Goal: Information Seeking & Learning: Learn about a topic

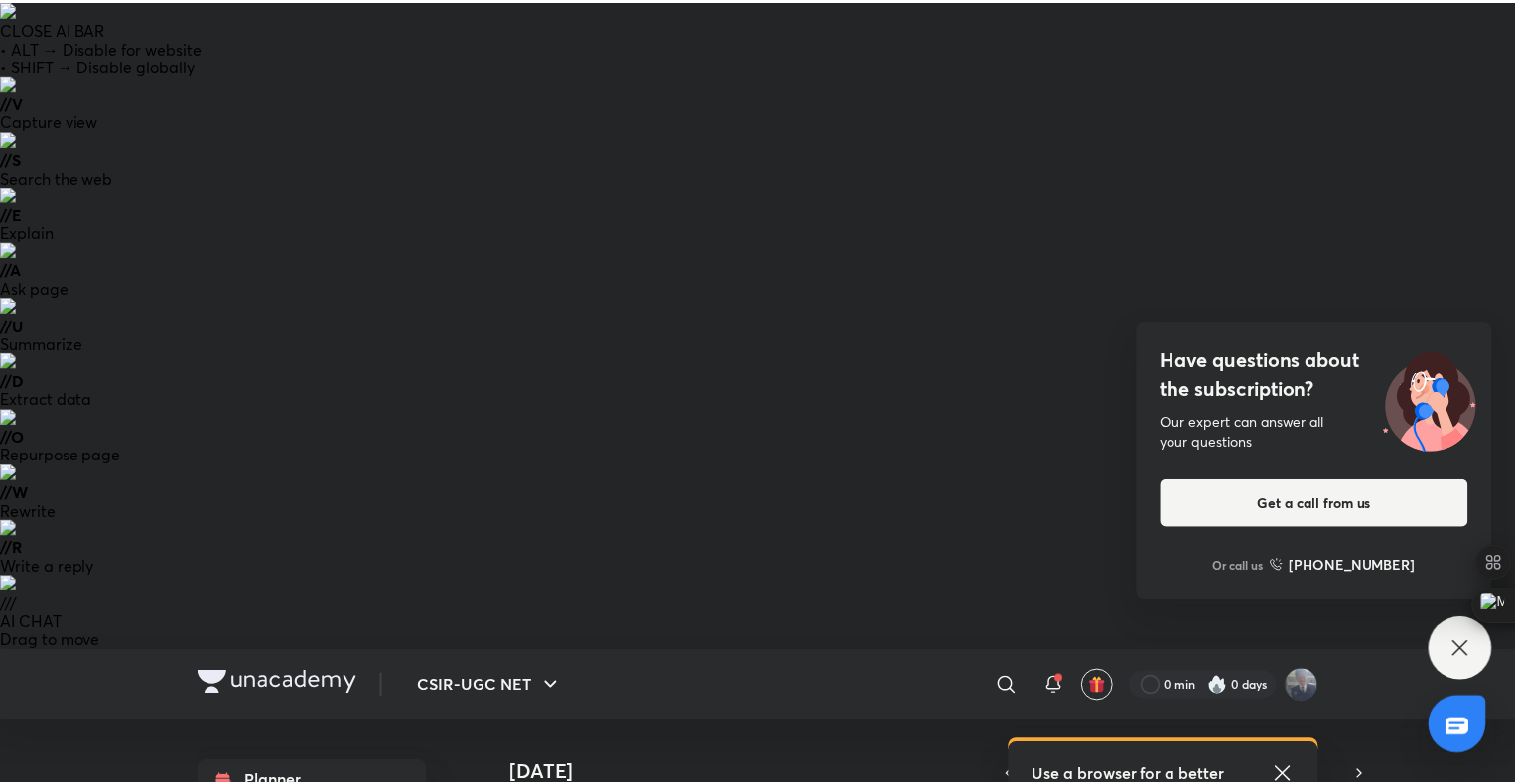
scroll to position [24, 0]
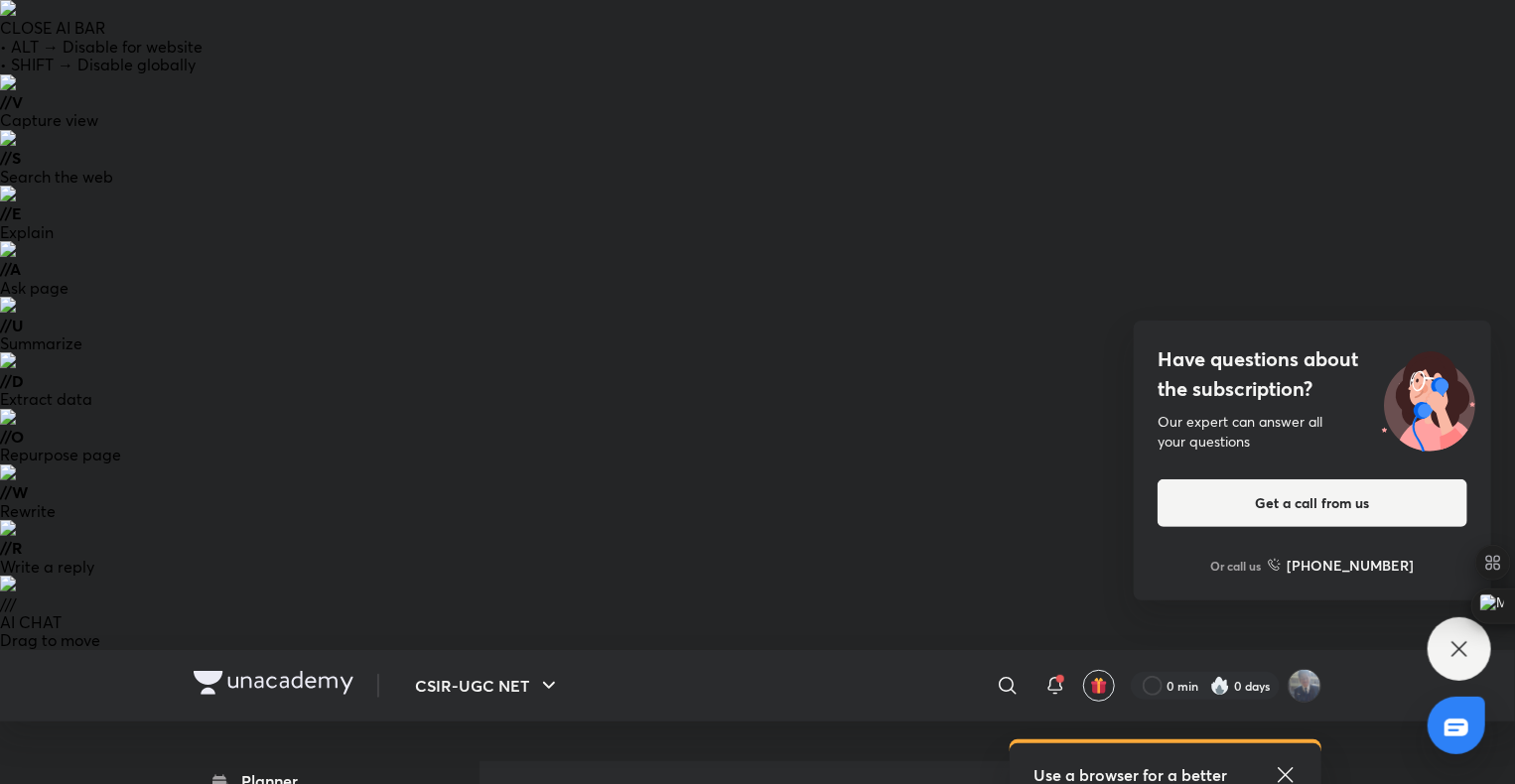
click at [1467, 643] on icon at bounding box center [1460, 650] width 24 height 24
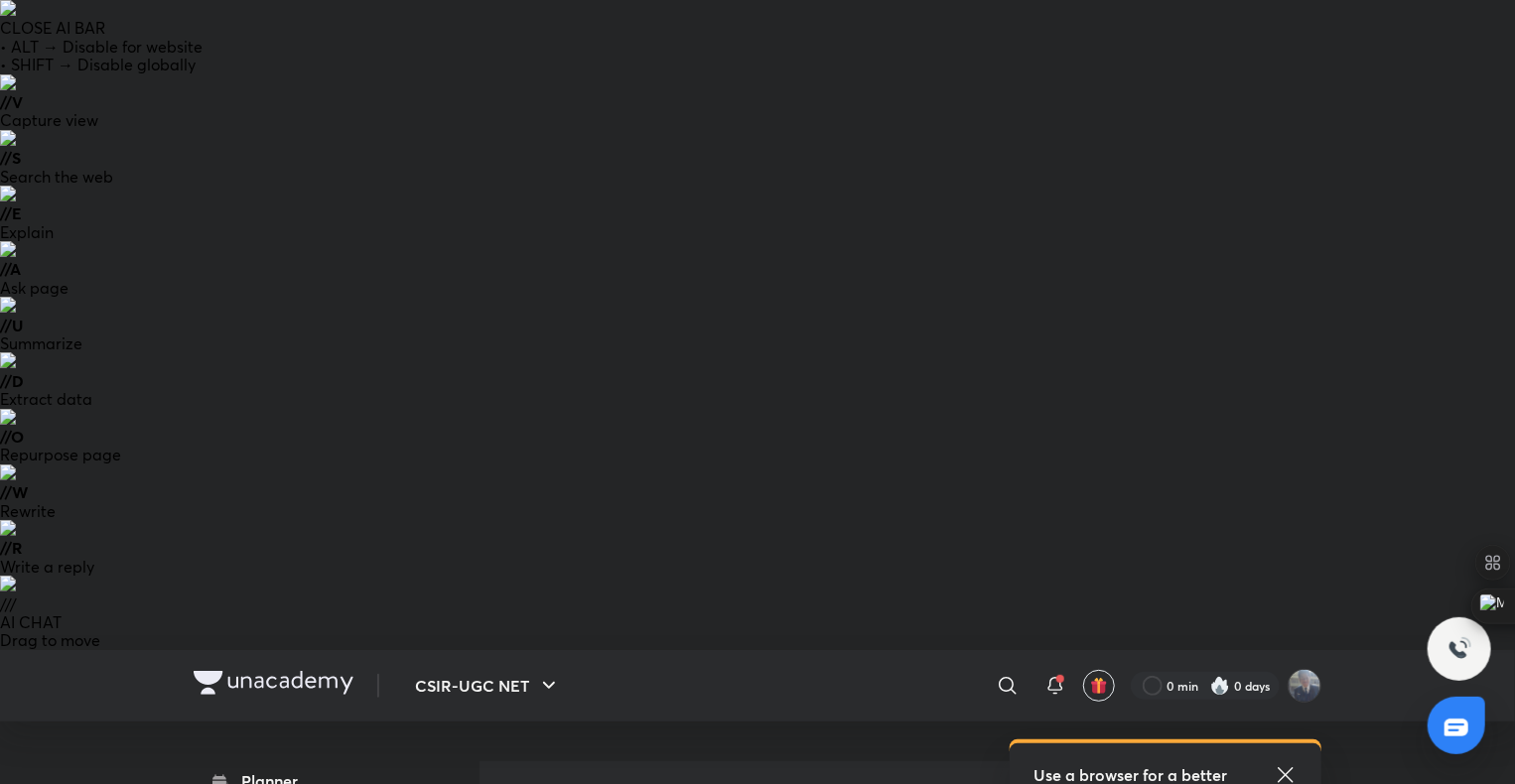
click at [1292, 768] on icon at bounding box center [1285, 775] width 15 height 15
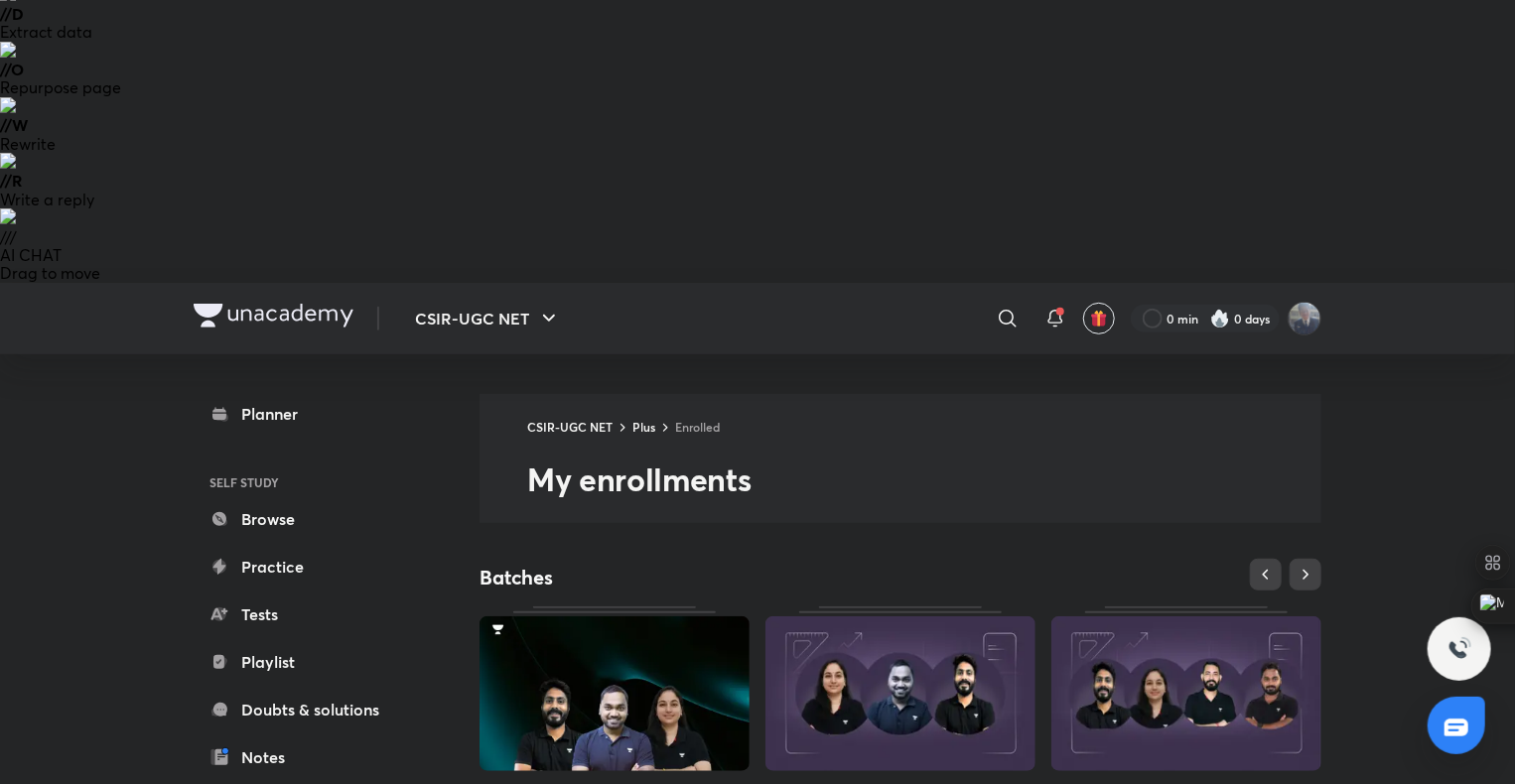
scroll to position [372, 0]
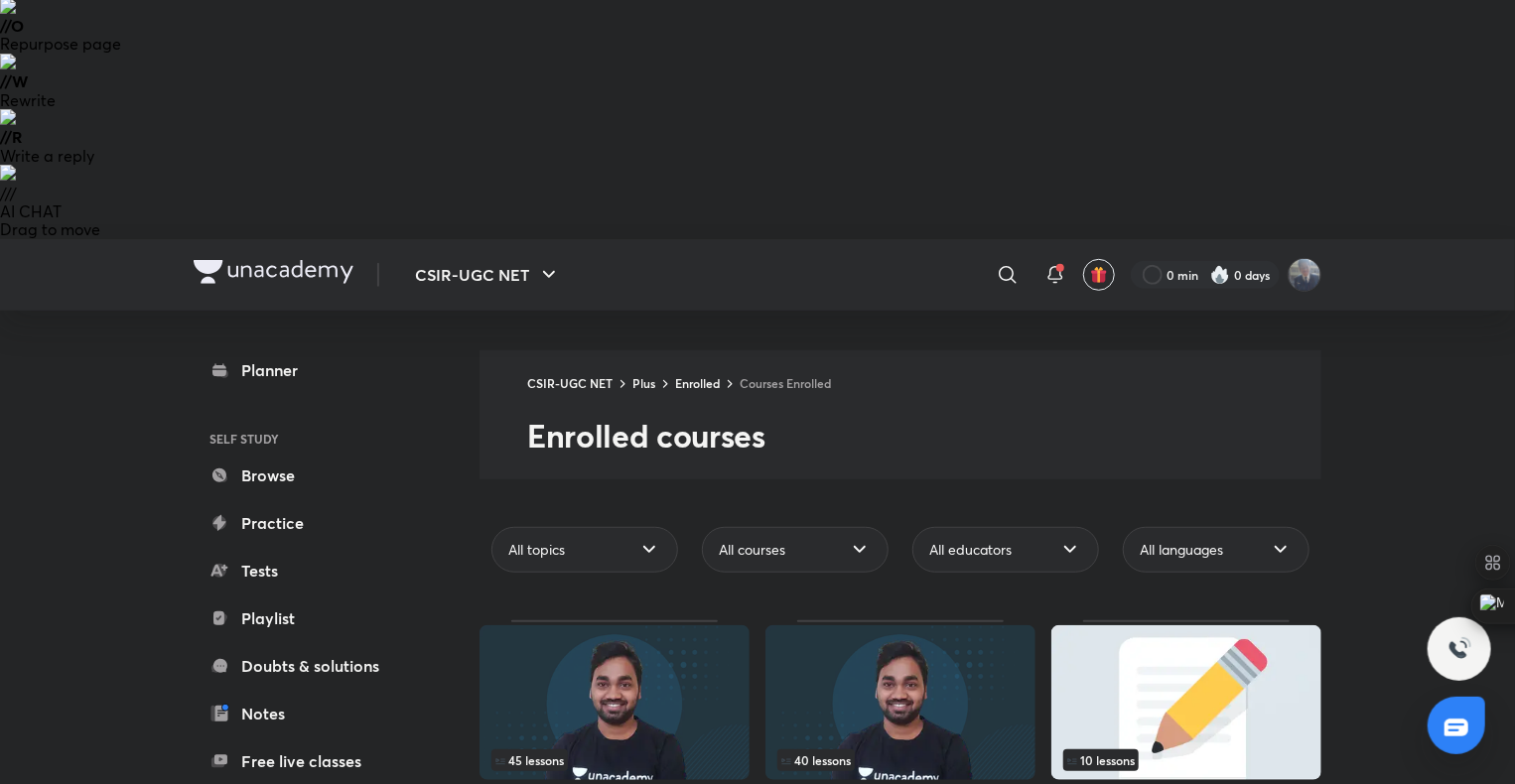
scroll to position [412, 0]
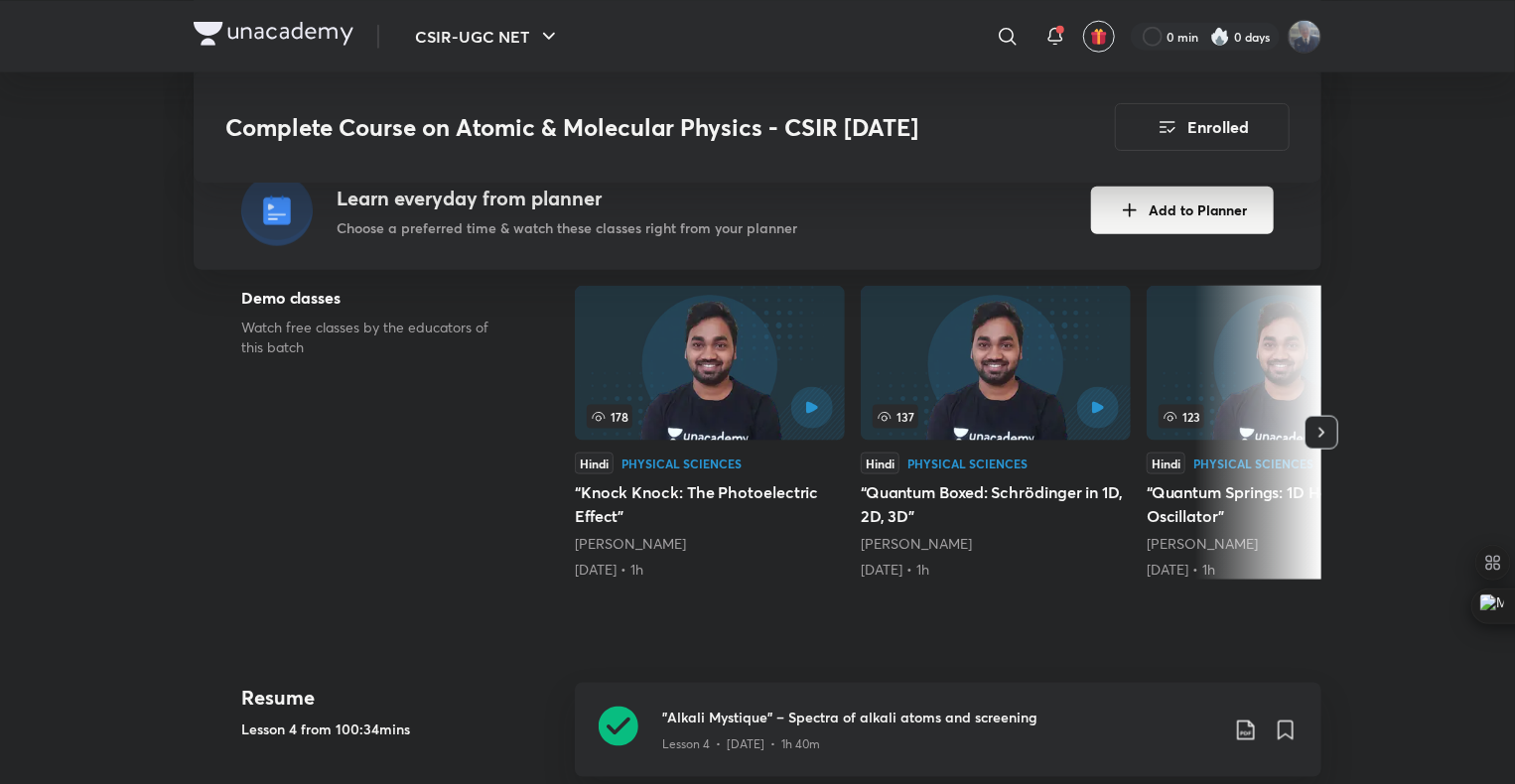
scroll to position [1143, 0]
